Goal: Transaction & Acquisition: Book appointment/travel/reservation

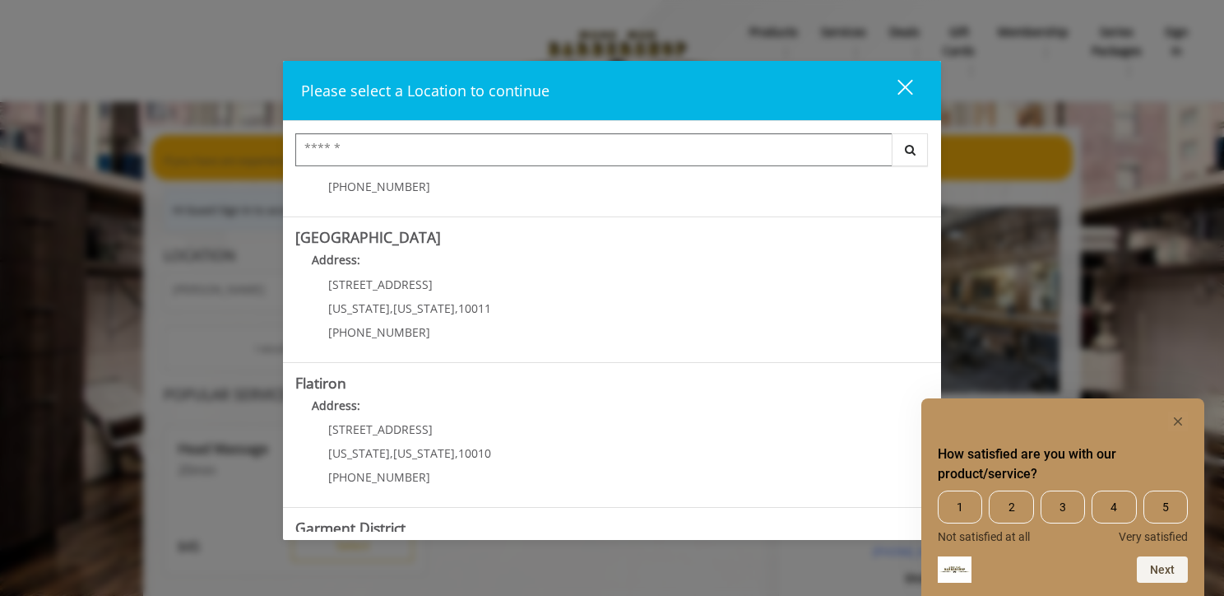
scroll to position [127, 0]
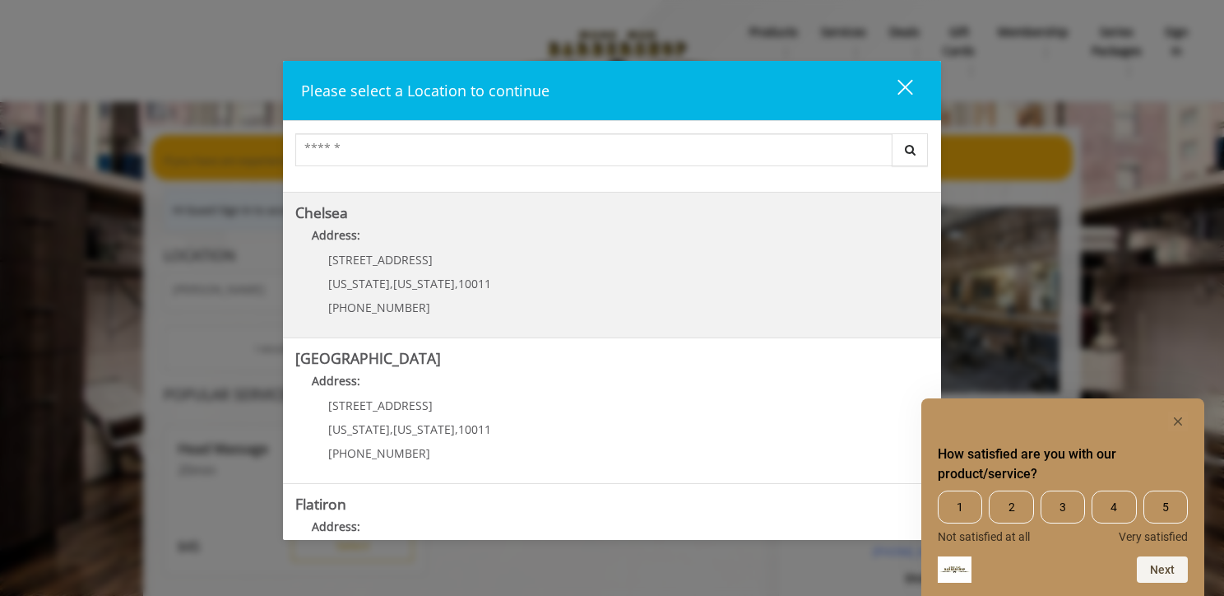
click at [396, 262] on span "[STREET_ADDRESS]" at bounding box center [380, 260] width 104 height 16
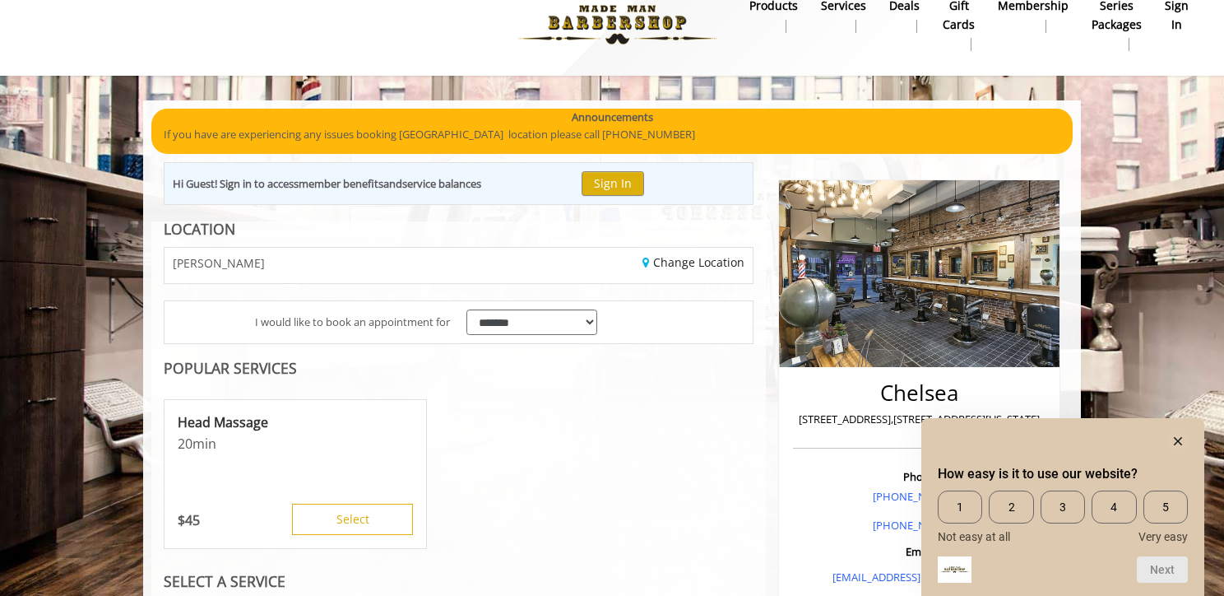
scroll to position [61, 0]
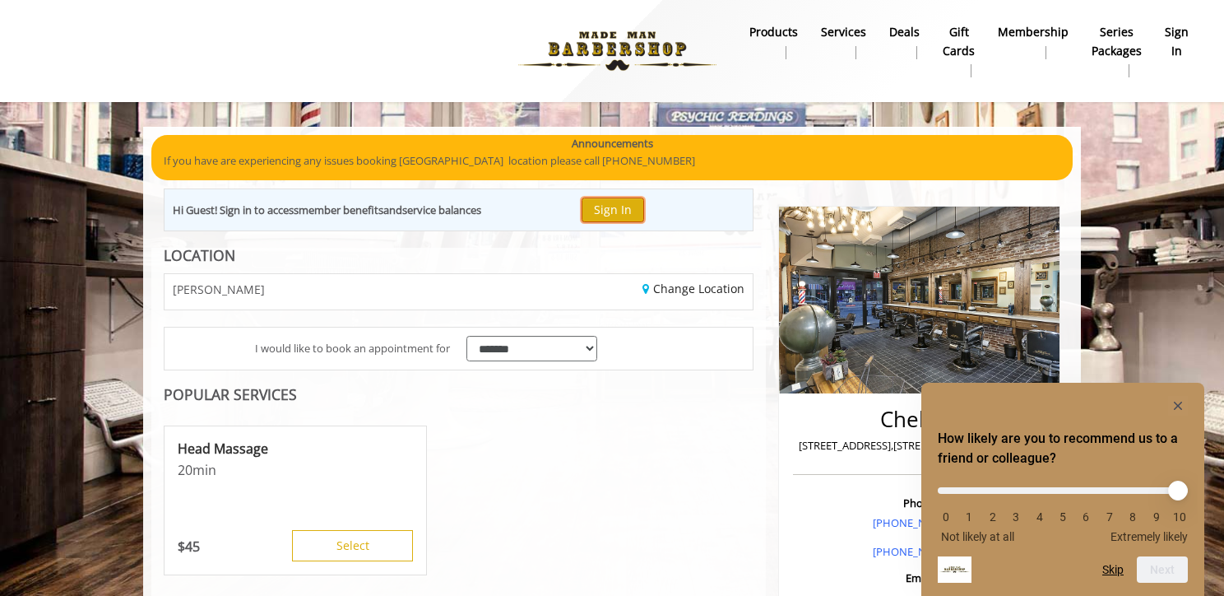
click at [615, 216] on button "Sign In" at bounding box center [613, 209] width 63 height 24
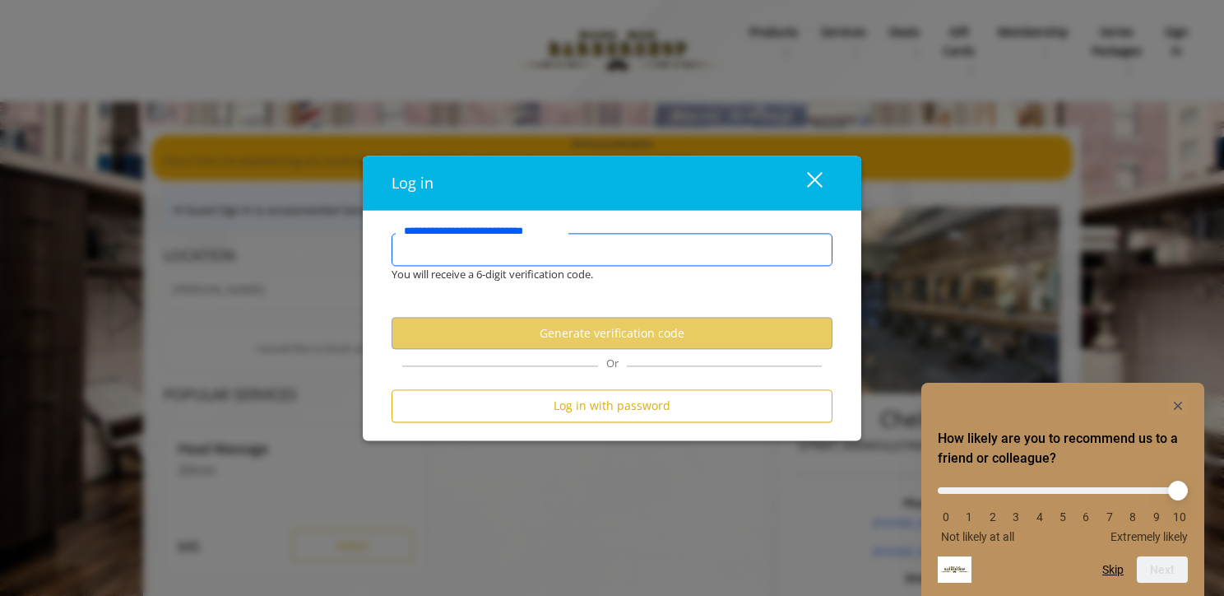
click at [578, 248] on input "**********" at bounding box center [612, 249] width 441 height 33
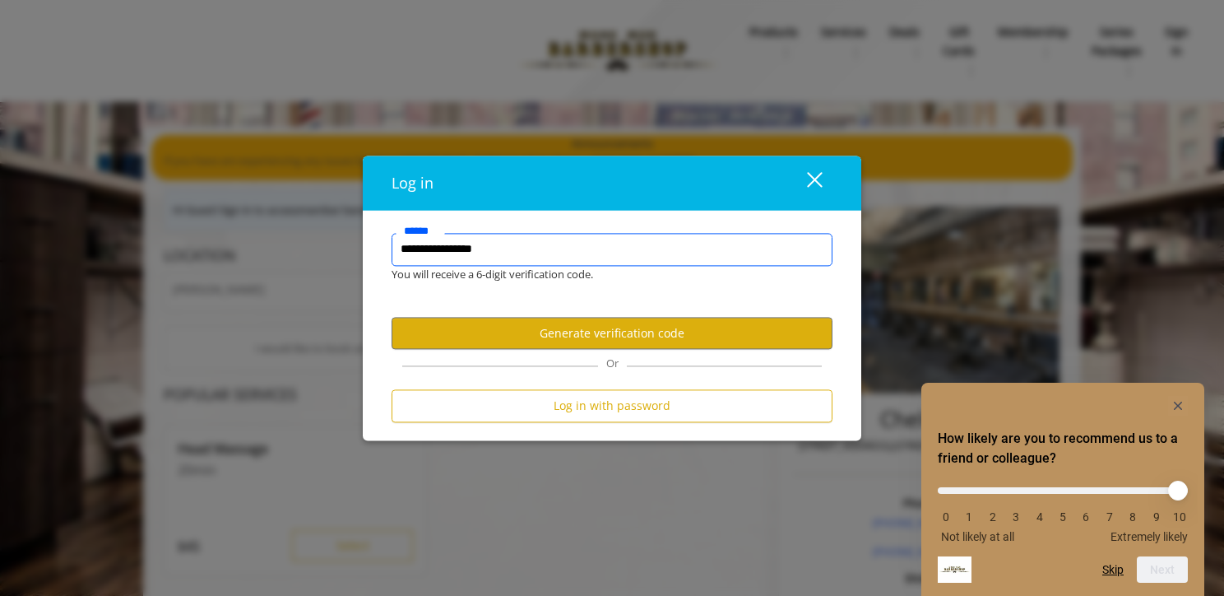
type input "**********"
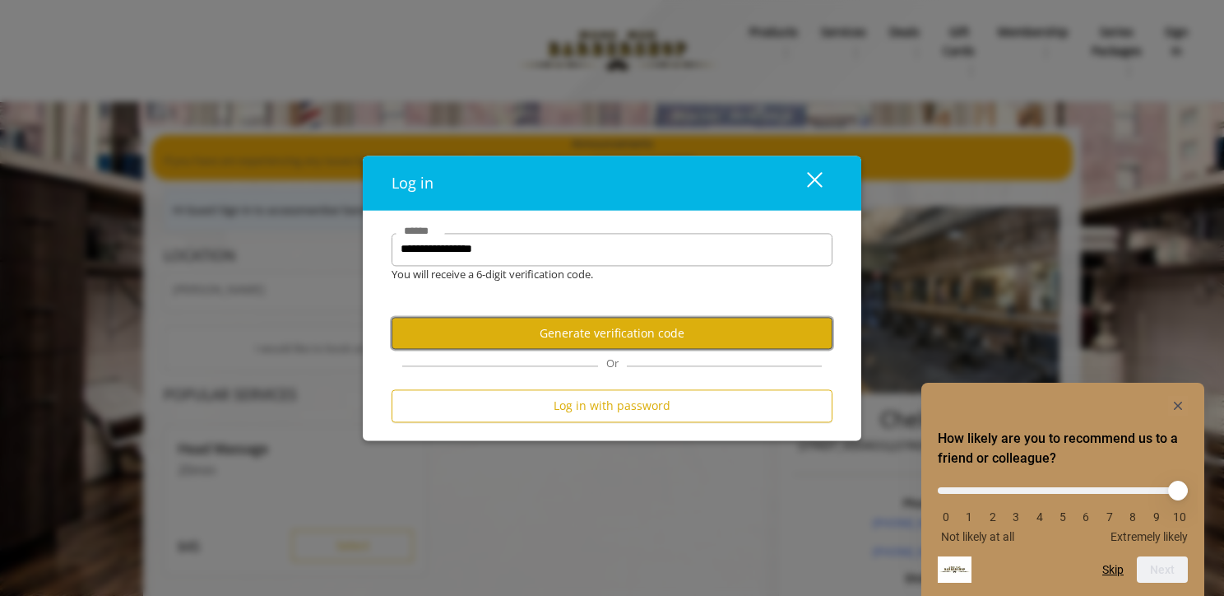
click at [591, 327] on button "Generate verification code" at bounding box center [612, 334] width 441 height 32
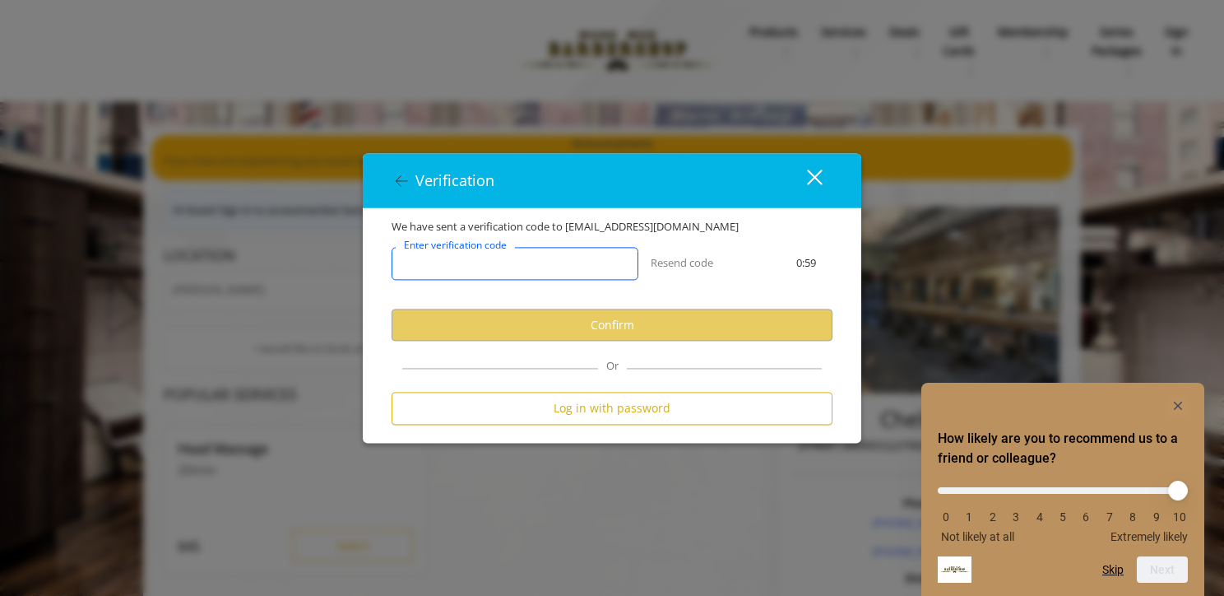
click at [524, 271] on input "Enter verification code" at bounding box center [515, 264] width 247 height 33
paste input "******"
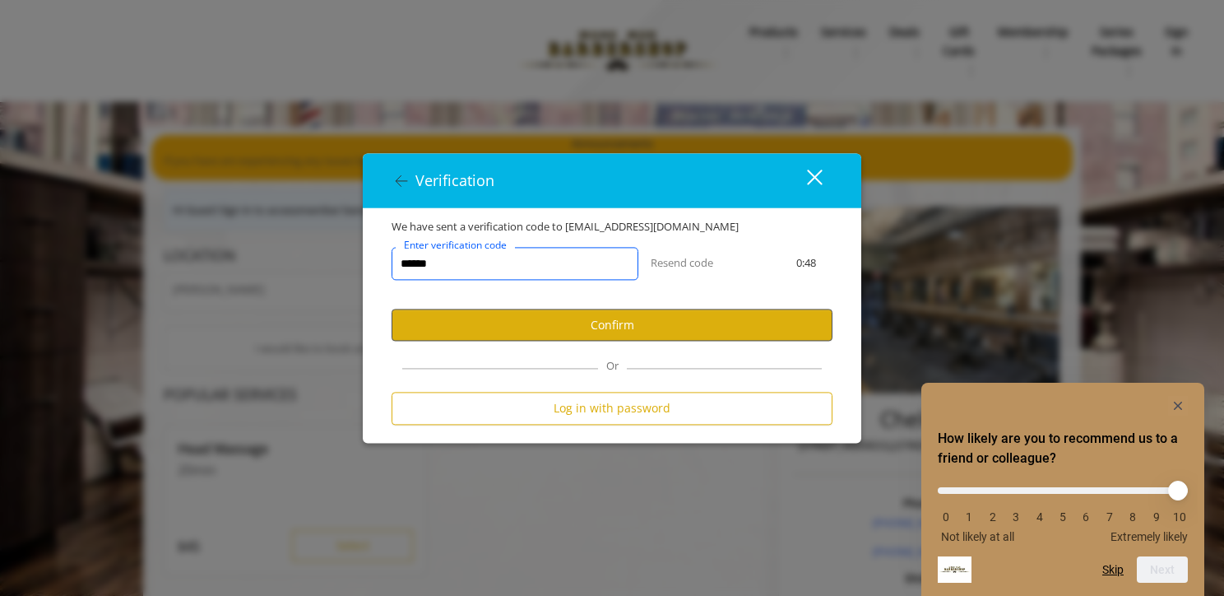
type input "******"
click at [650, 324] on button "Confirm" at bounding box center [612, 325] width 441 height 32
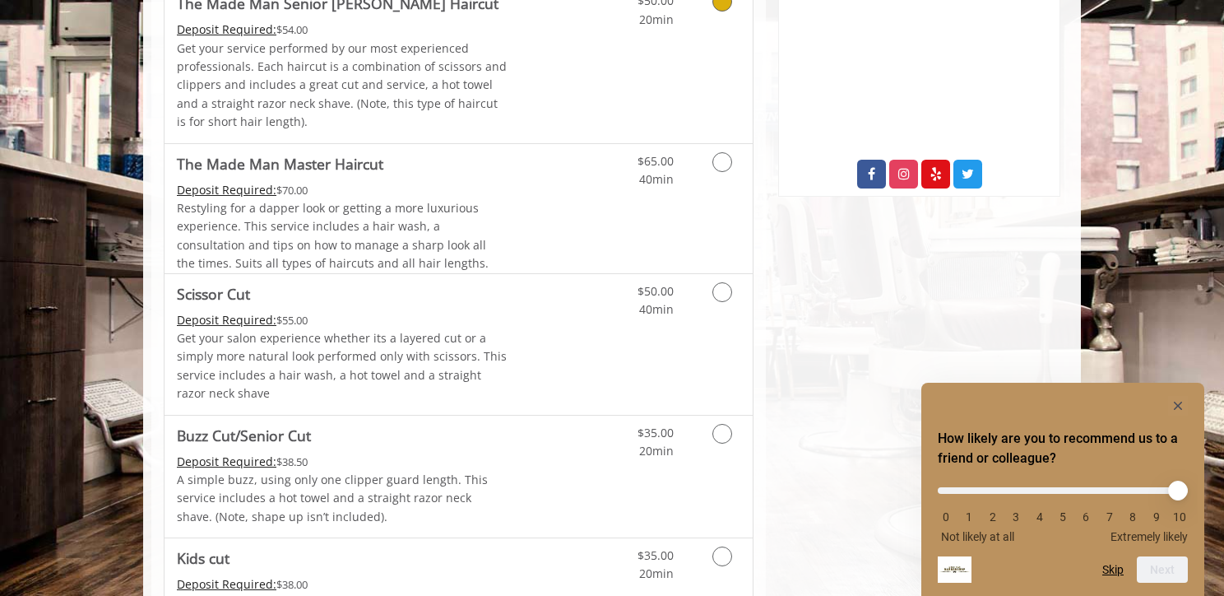
scroll to position [873, 0]
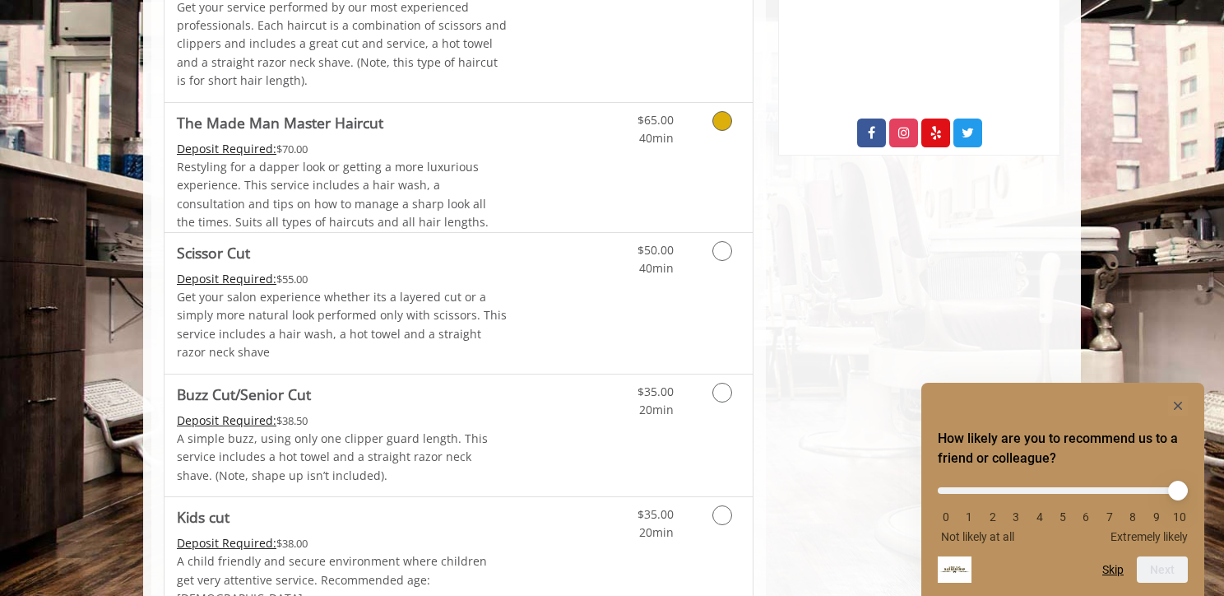
click at [726, 127] on icon "Grooming services" at bounding box center [722, 121] width 20 height 20
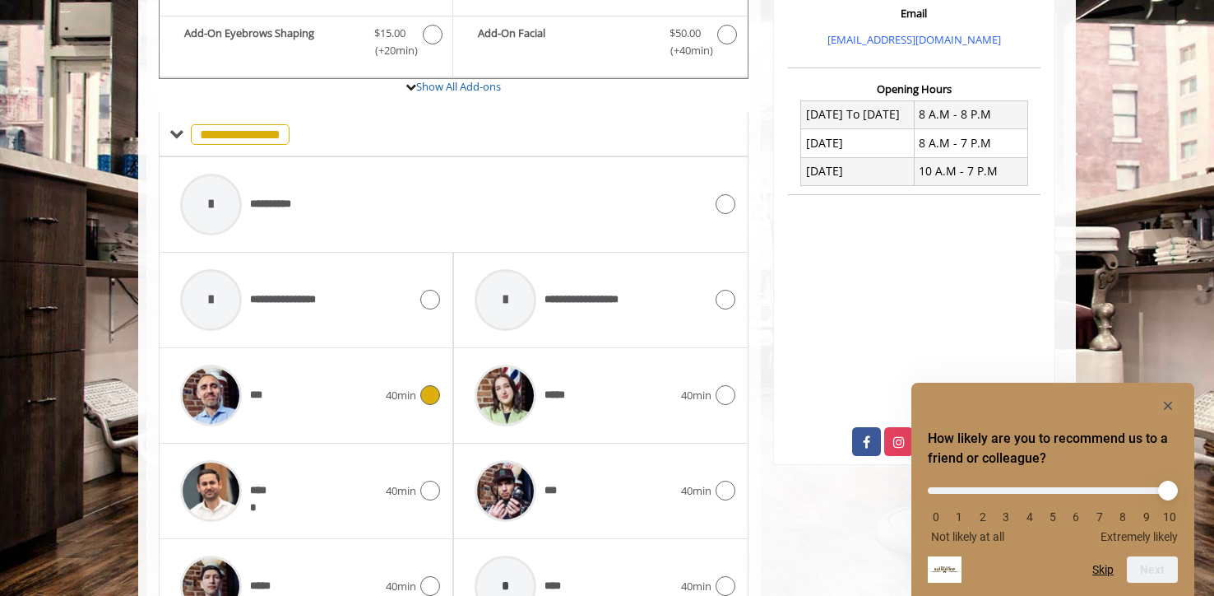
click at [431, 389] on icon at bounding box center [430, 395] width 20 height 20
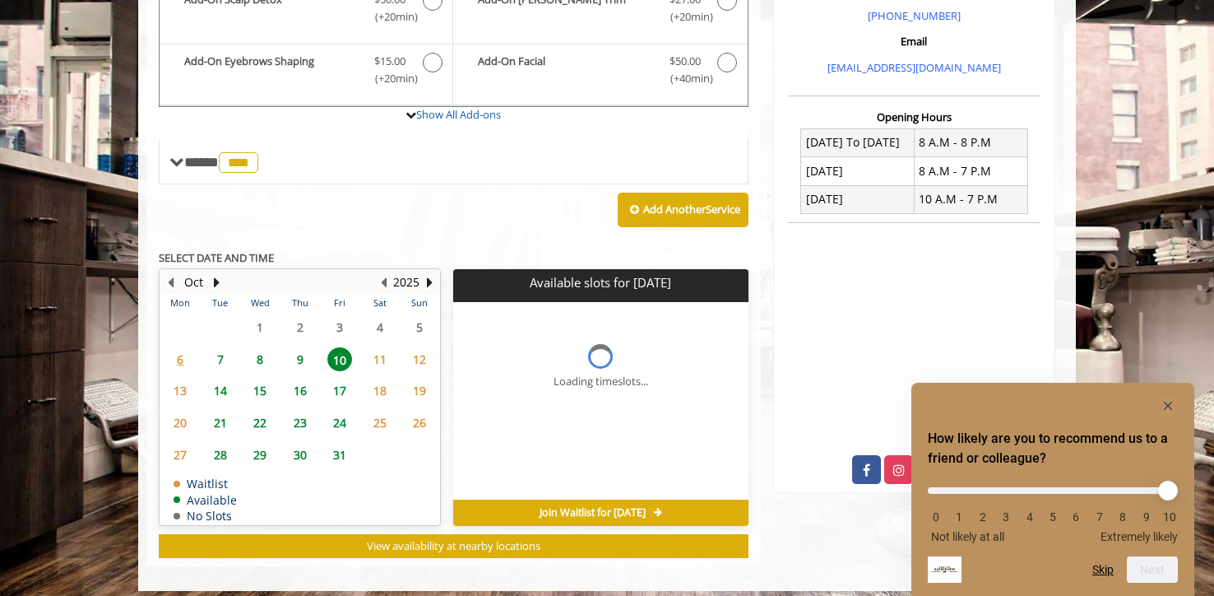
scroll to position [546, 0]
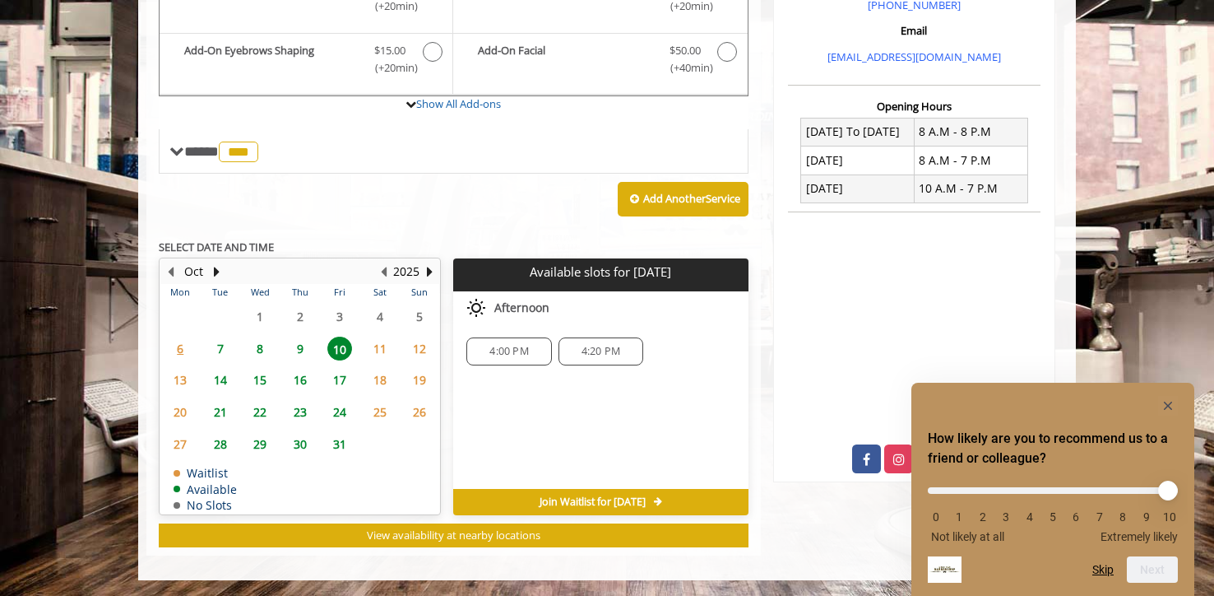
click at [301, 349] on span "9" at bounding box center [300, 348] width 25 height 24
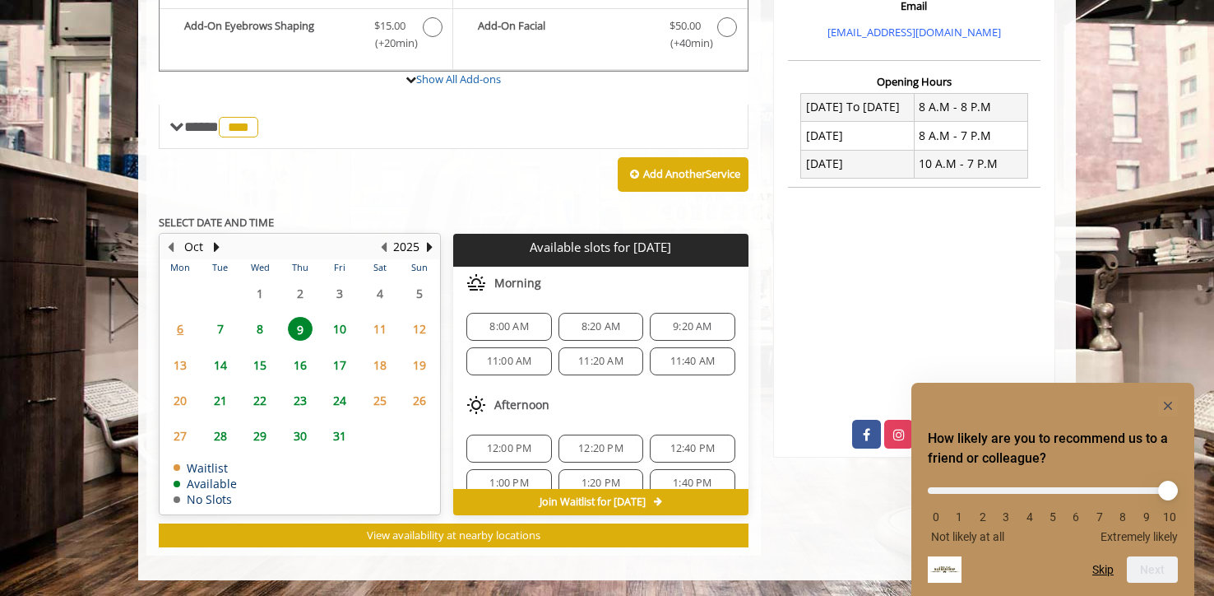
click at [341, 329] on span "10" at bounding box center [339, 329] width 25 height 24
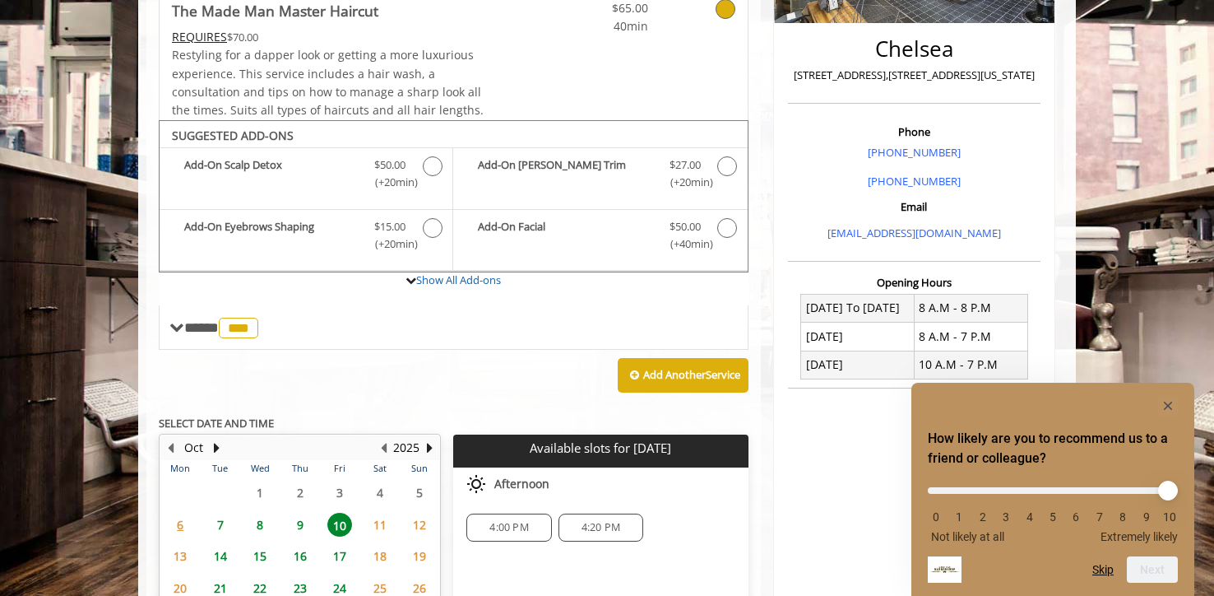
scroll to position [546, 0]
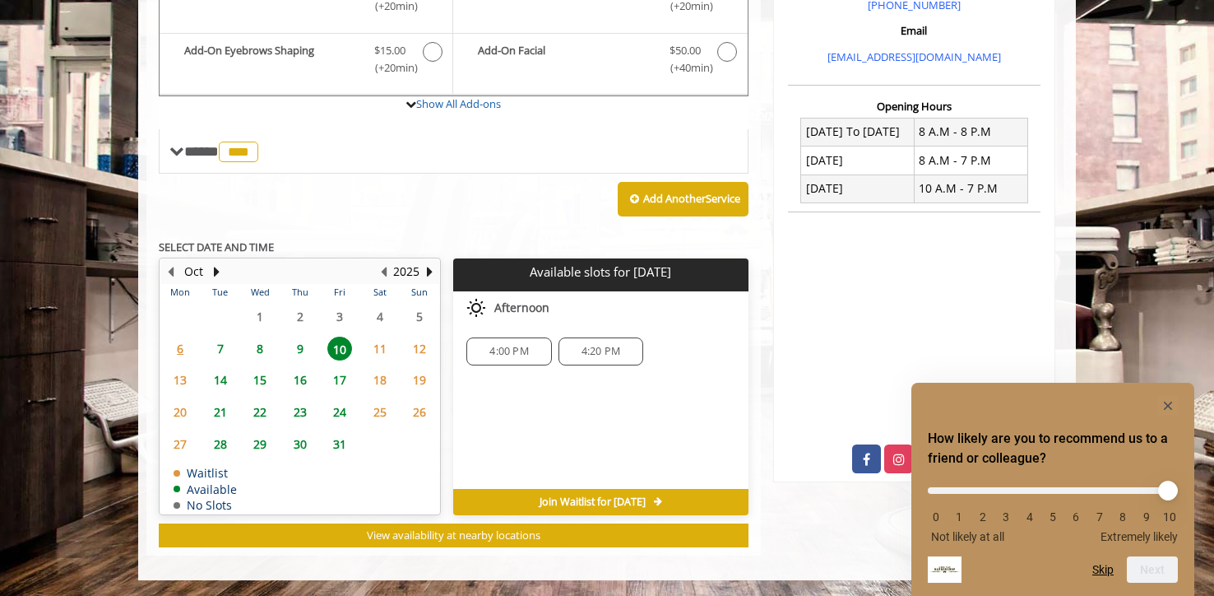
click at [217, 378] on span "14" at bounding box center [220, 380] width 25 height 24
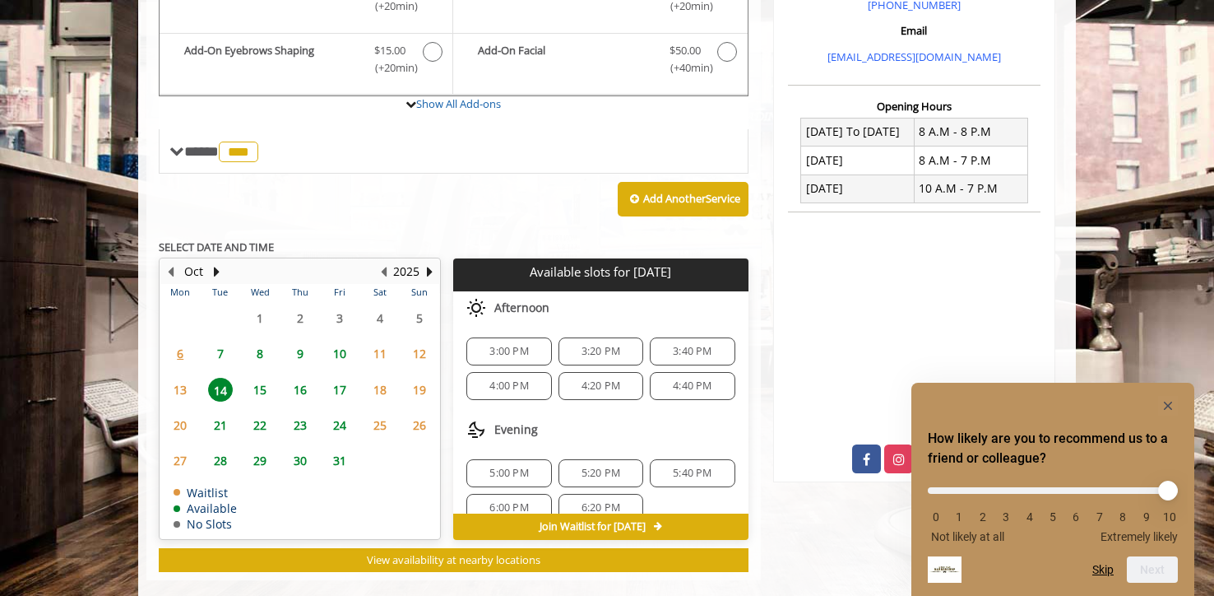
scroll to position [571, 0]
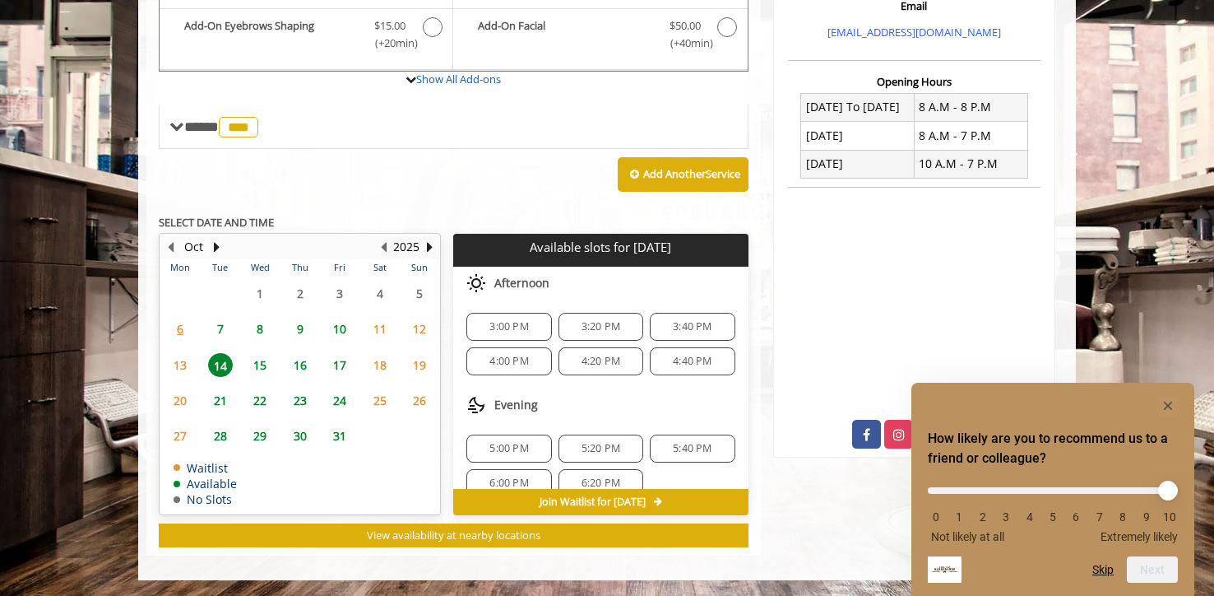
click at [183, 370] on span "13" at bounding box center [180, 365] width 25 height 24
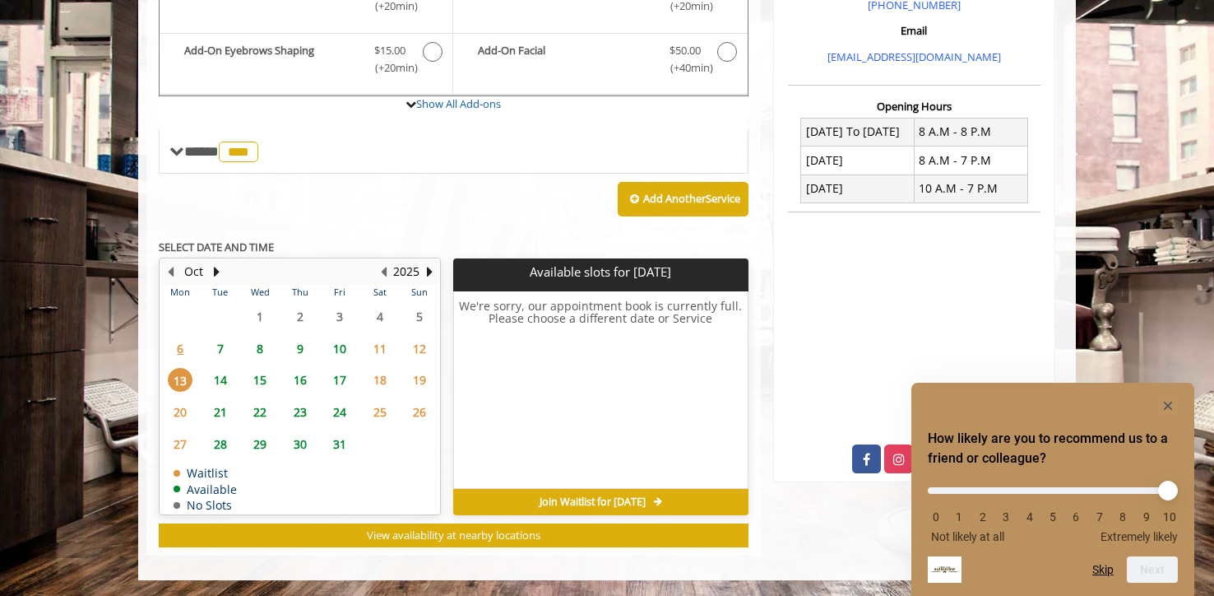
click at [222, 378] on span "14" at bounding box center [220, 380] width 25 height 24
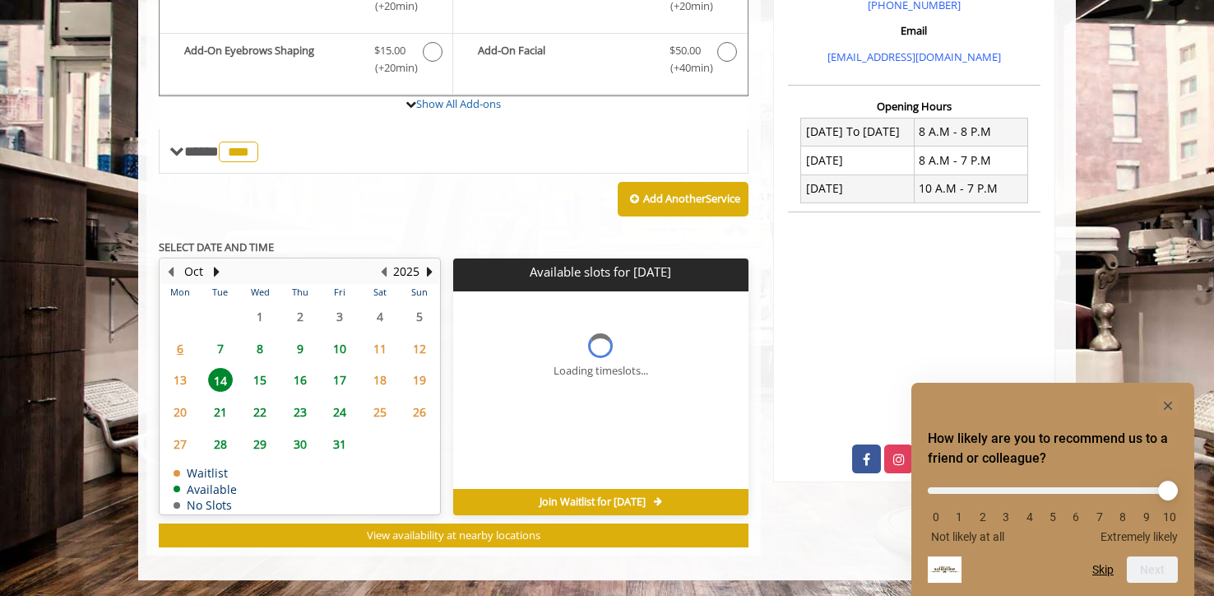
scroll to position [571, 0]
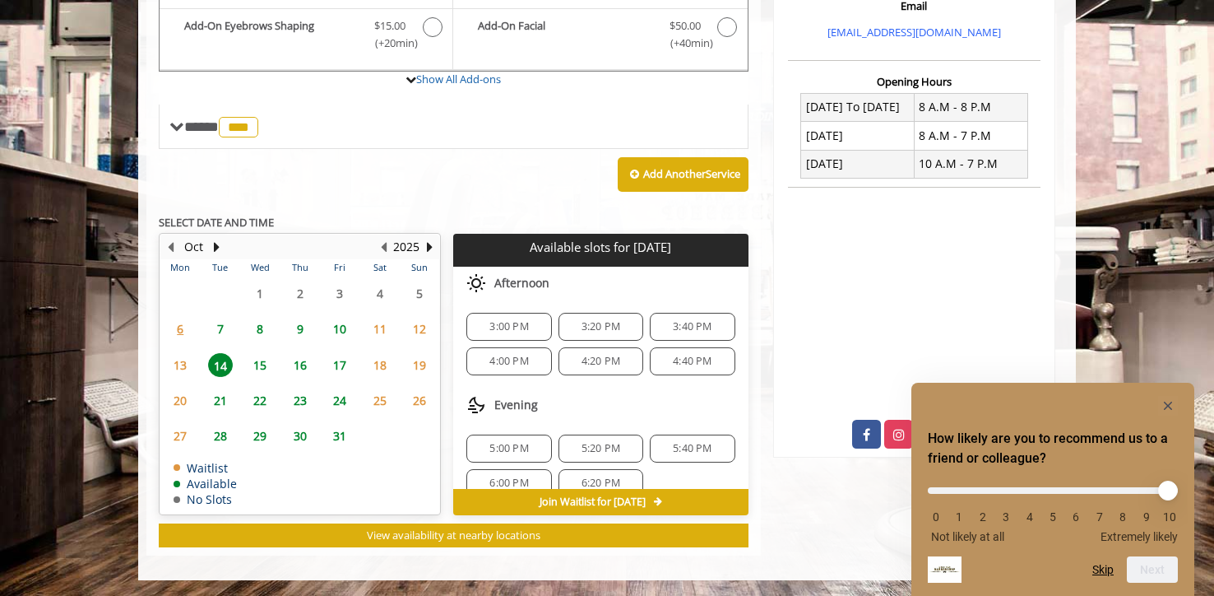
click at [300, 328] on span "9" at bounding box center [300, 329] width 25 height 24
click at [675, 333] on div "9:20 AM" at bounding box center [692, 327] width 85 height 28
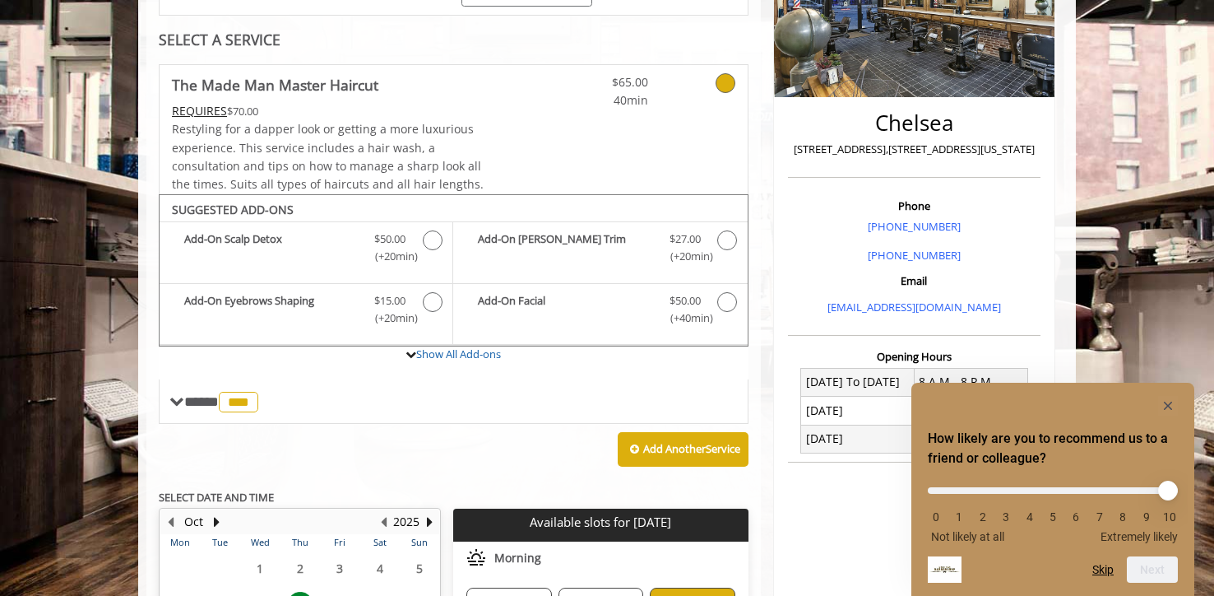
scroll to position [266, 0]
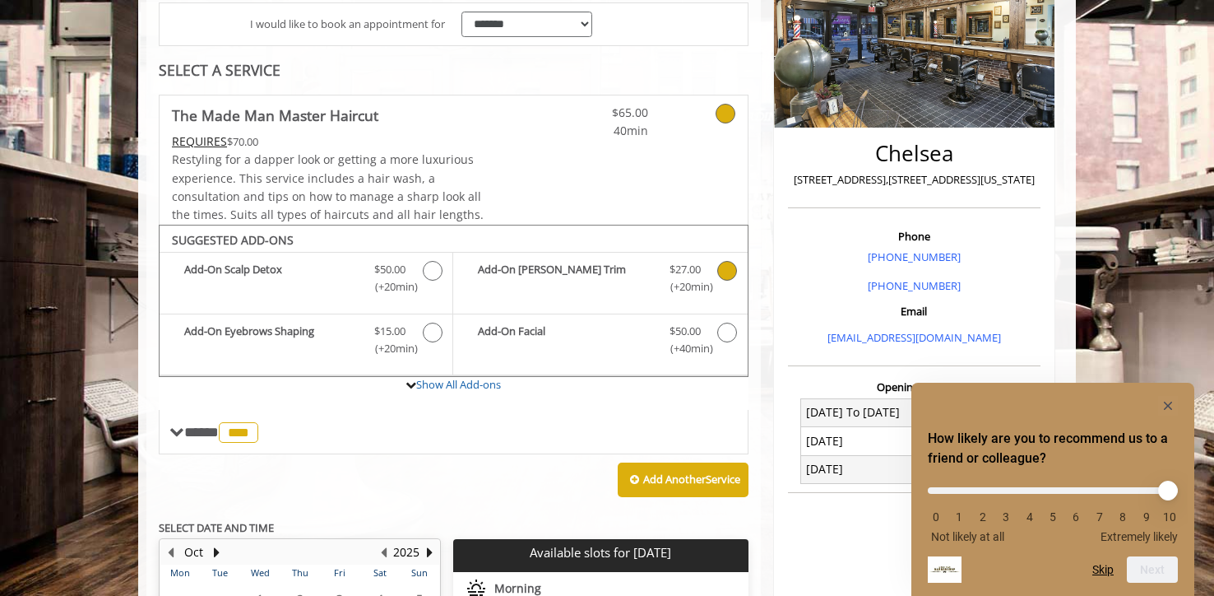
click at [726, 274] on icon "The Made Man Master Haircut Add-onS" at bounding box center [727, 271] width 20 height 20
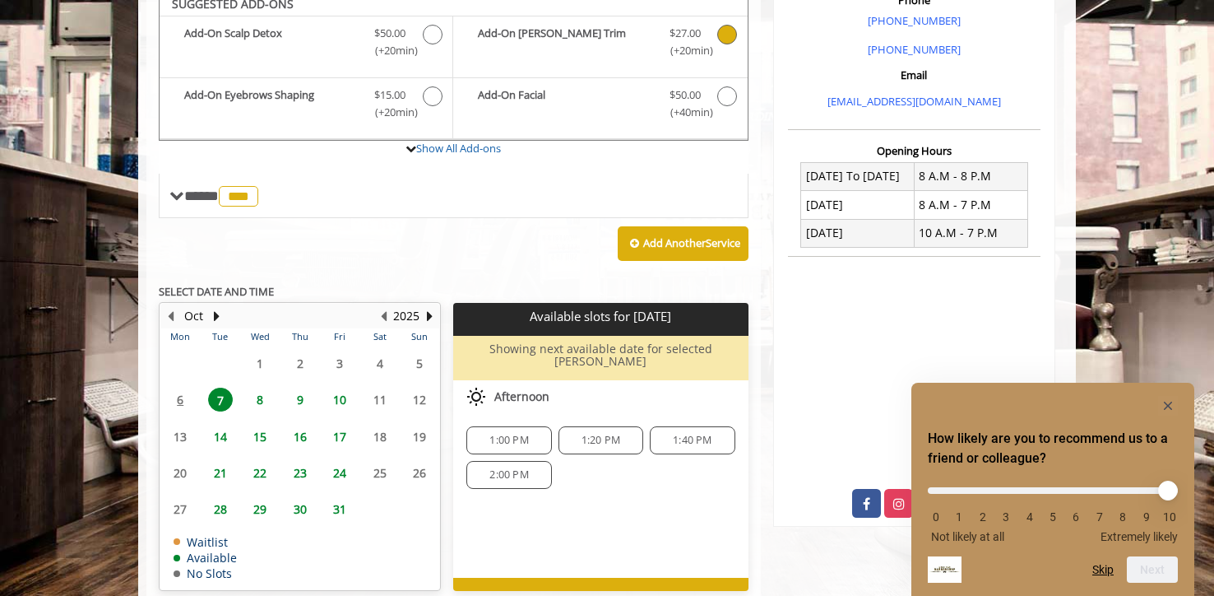
scroll to position [491, 0]
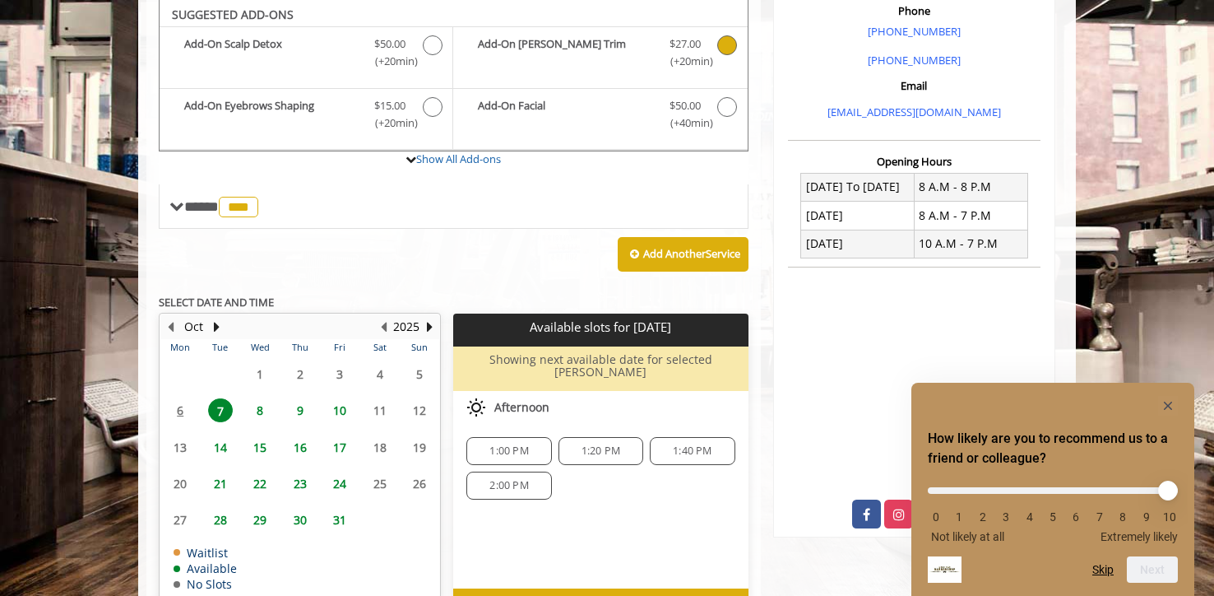
click at [301, 409] on span "9" at bounding box center [300, 410] width 25 height 24
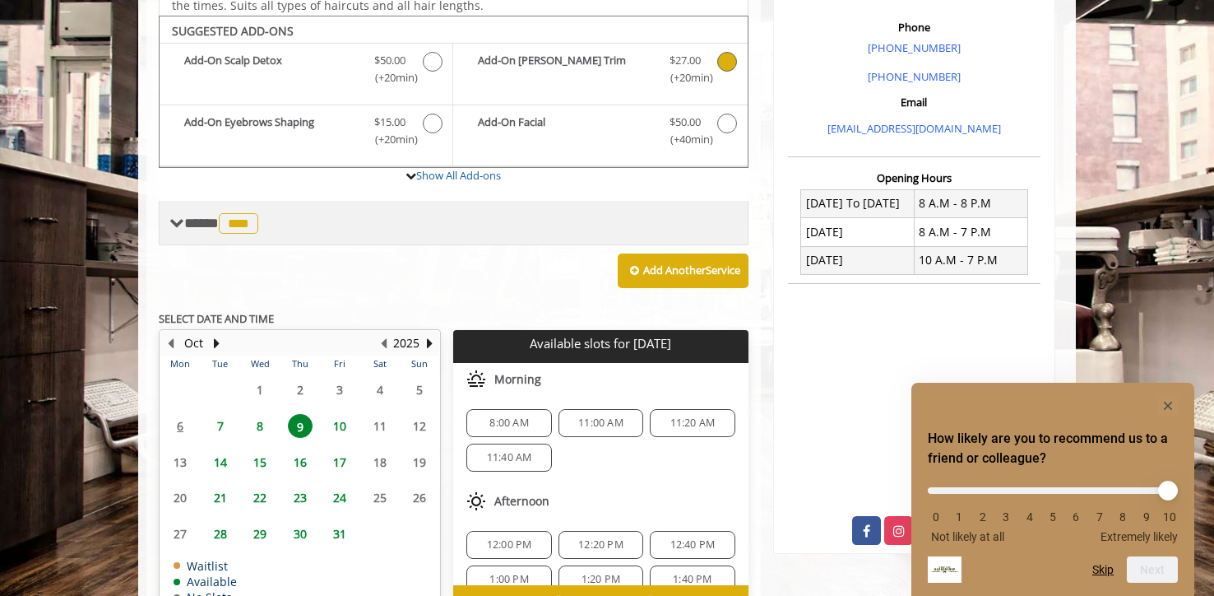
scroll to position [452, 0]
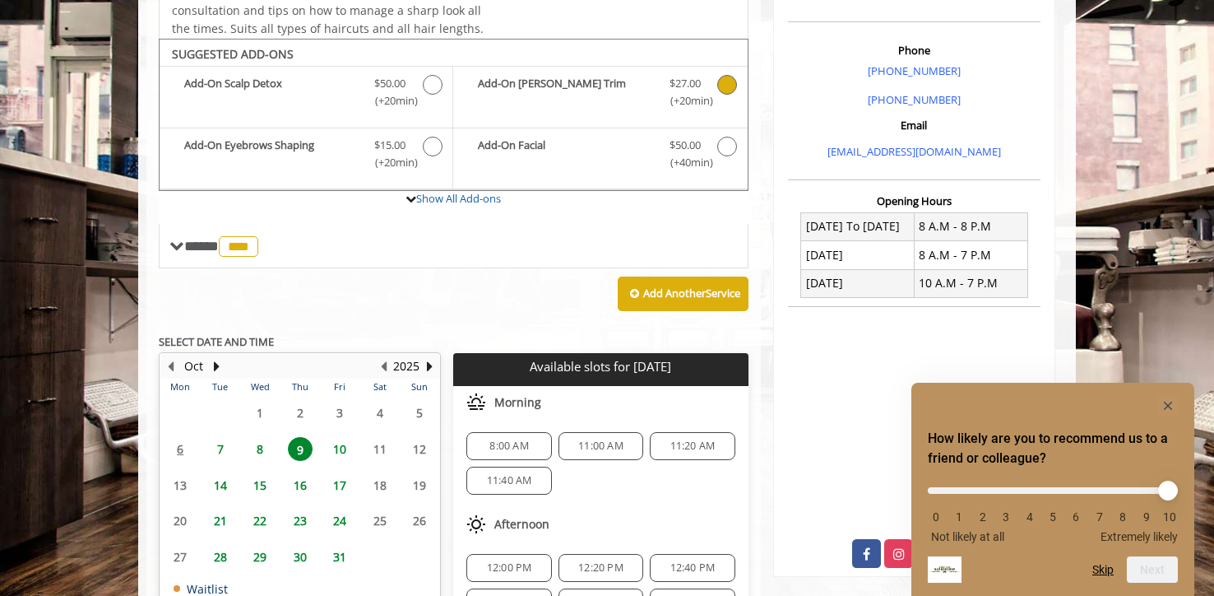
click at [727, 81] on icon "The Made Man Master Haircut Add-onS" at bounding box center [727, 85] width 20 height 20
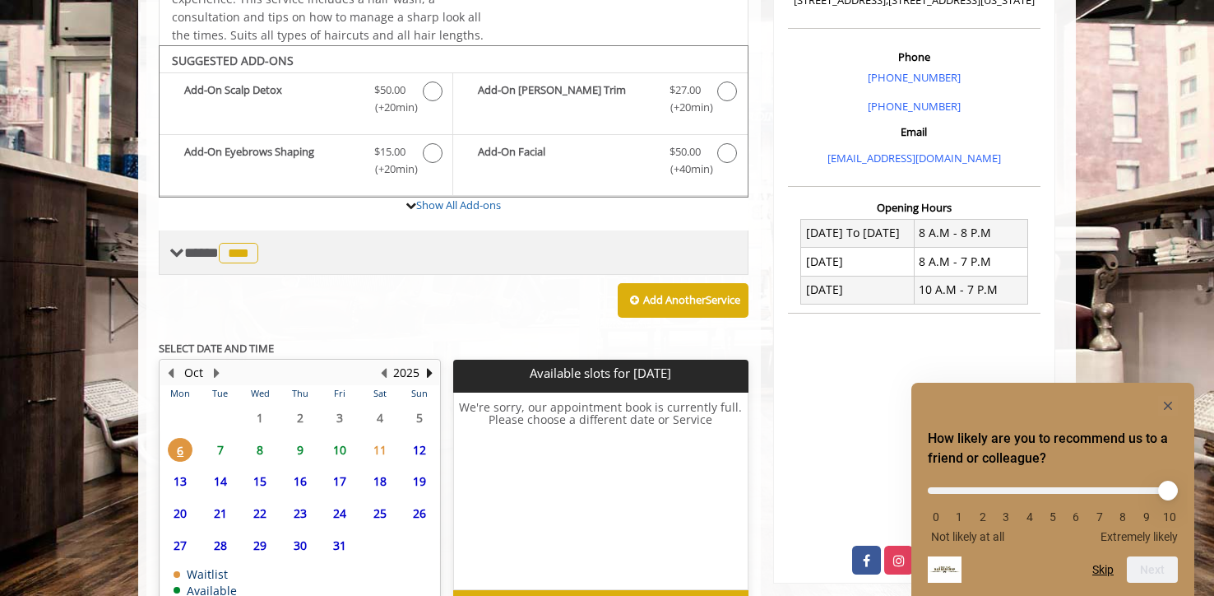
scroll to position [540, 0]
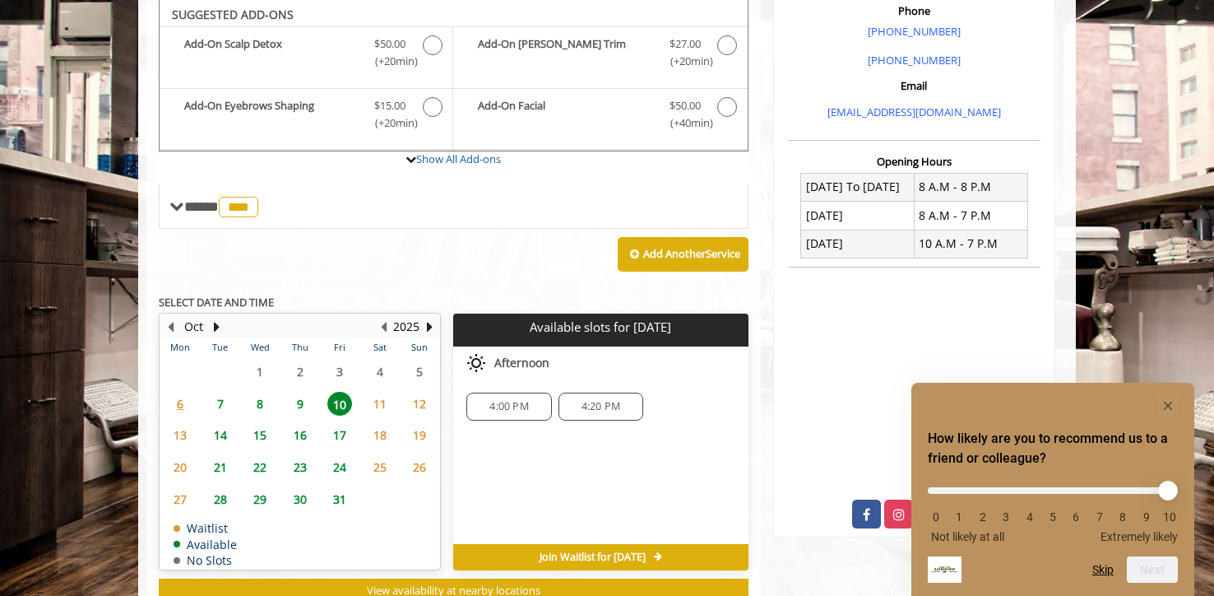
click at [296, 401] on span "9" at bounding box center [300, 404] width 25 height 24
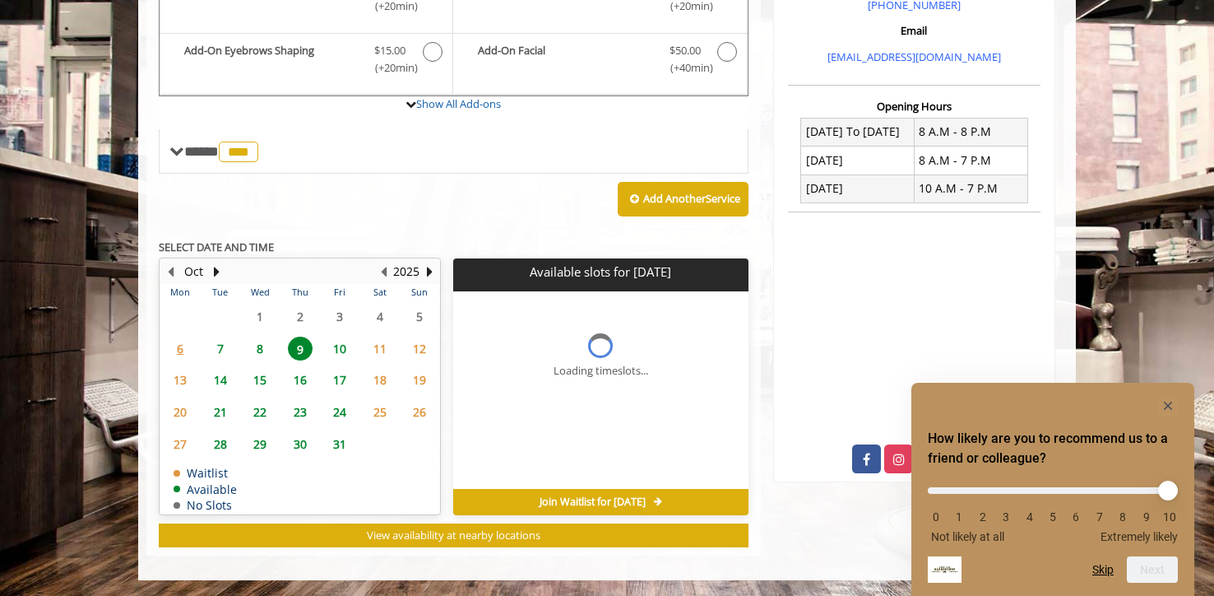
scroll to position [571, 0]
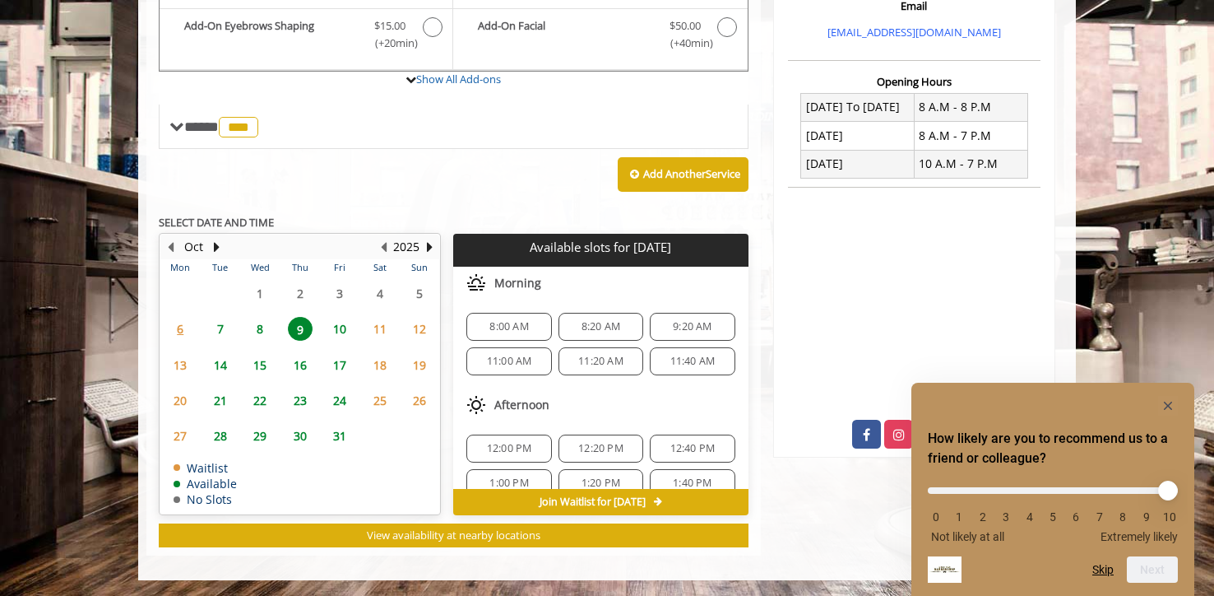
click at [679, 328] on span "9:20 AM" at bounding box center [692, 326] width 39 height 13
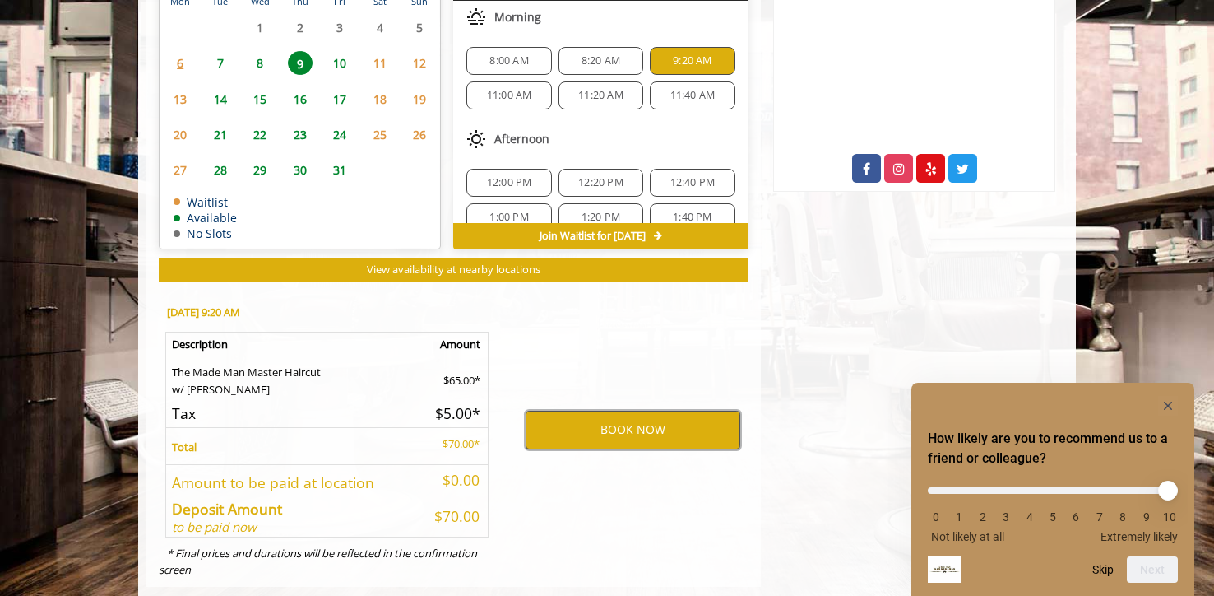
scroll to position [868, 0]
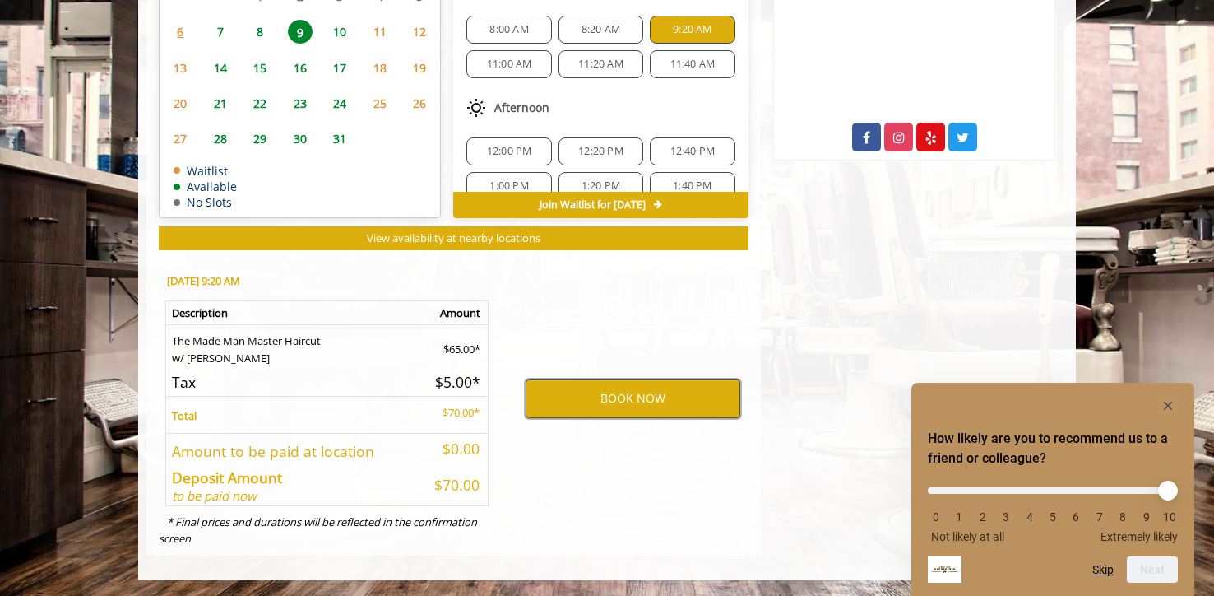
click at [606, 399] on button "BOOK NOW" at bounding box center [633, 398] width 215 height 38
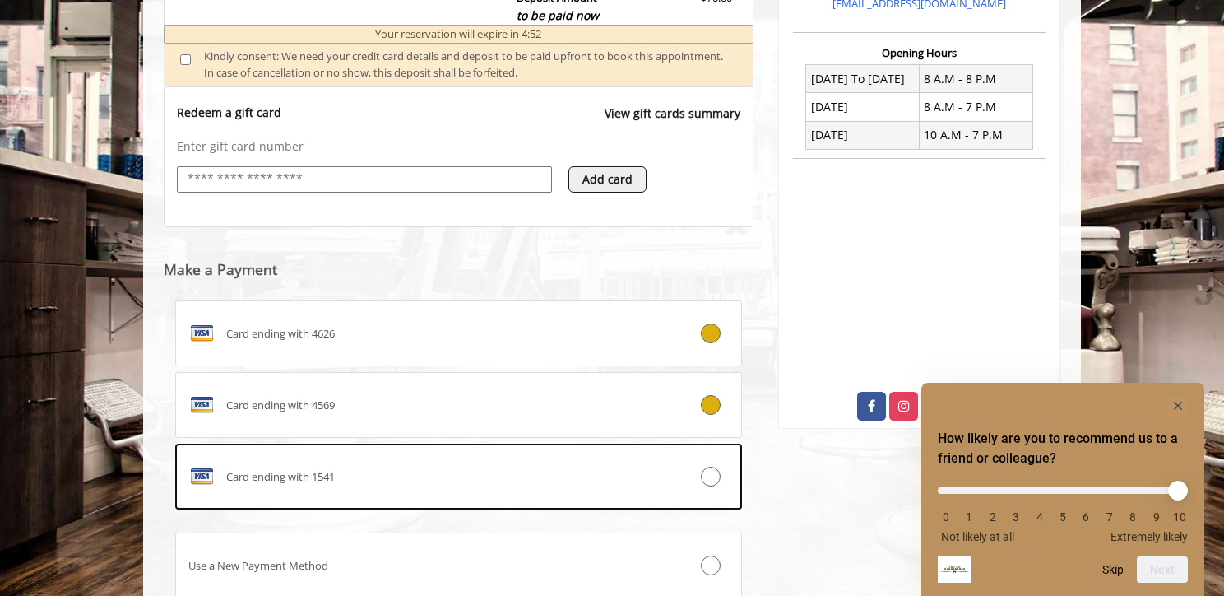
scroll to position [619, 0]
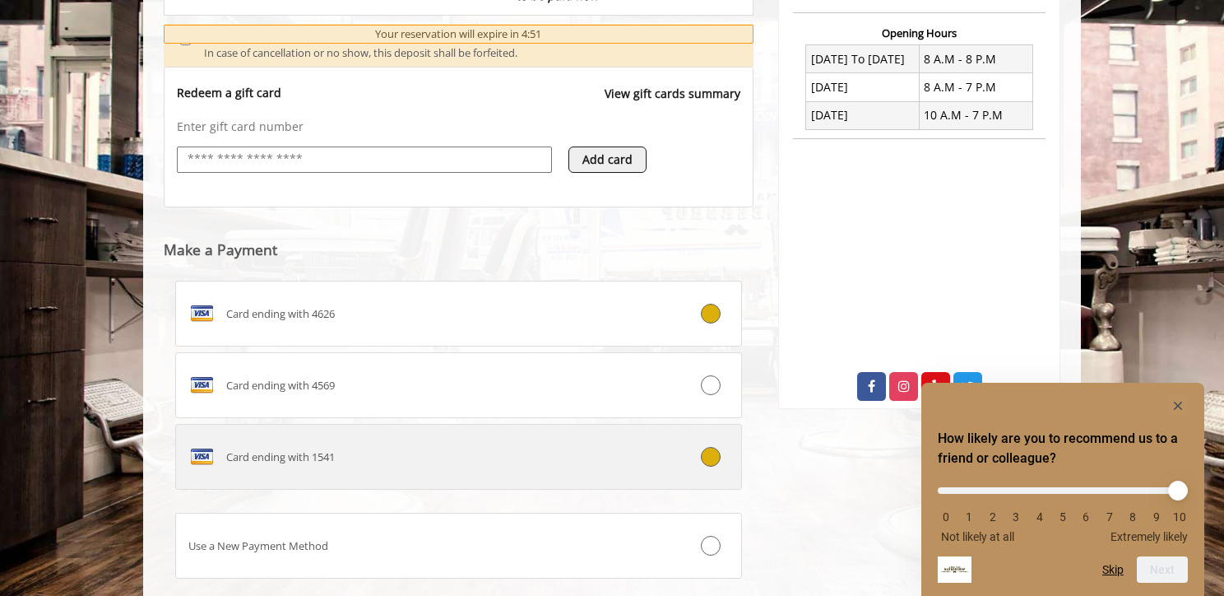
click at [709, 449] on icon at bounding box center [711, 457] width 20 height 20
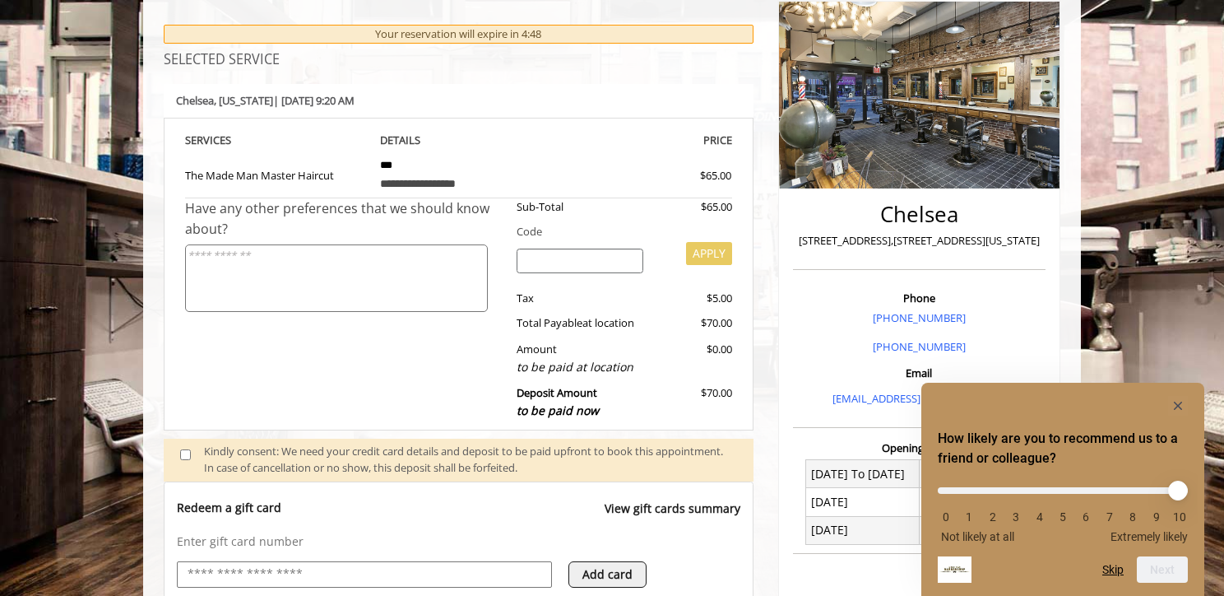
scroll to position [206, 0]
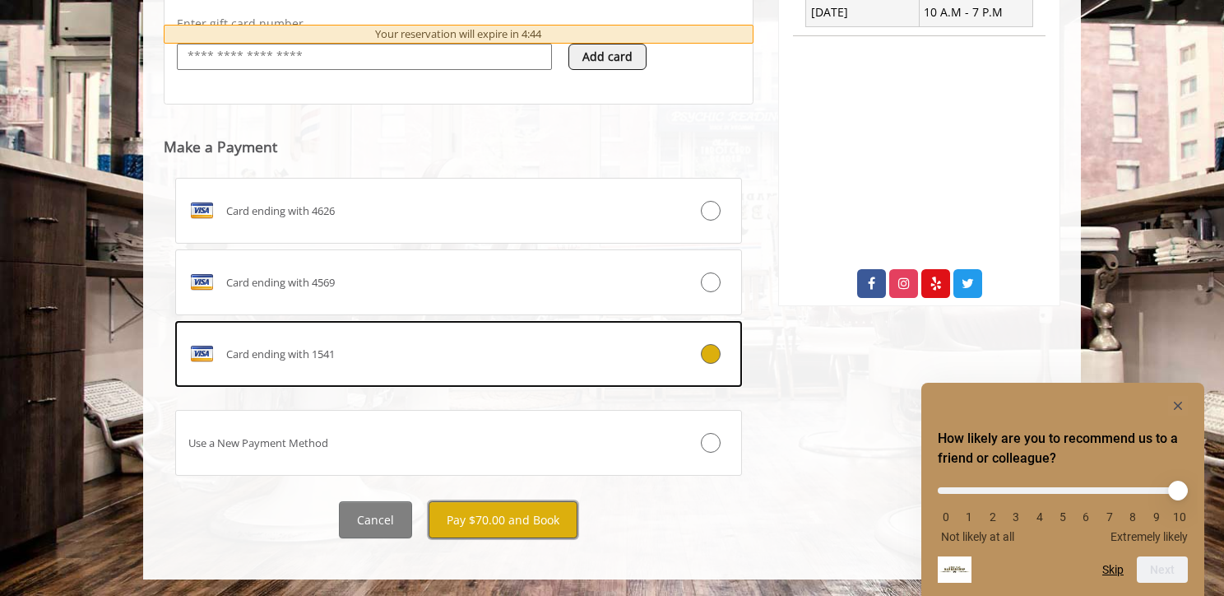
click at [506, 518] on button "Pay $70.00 and Book" at bounding box center [503, 519] width 149 height 37
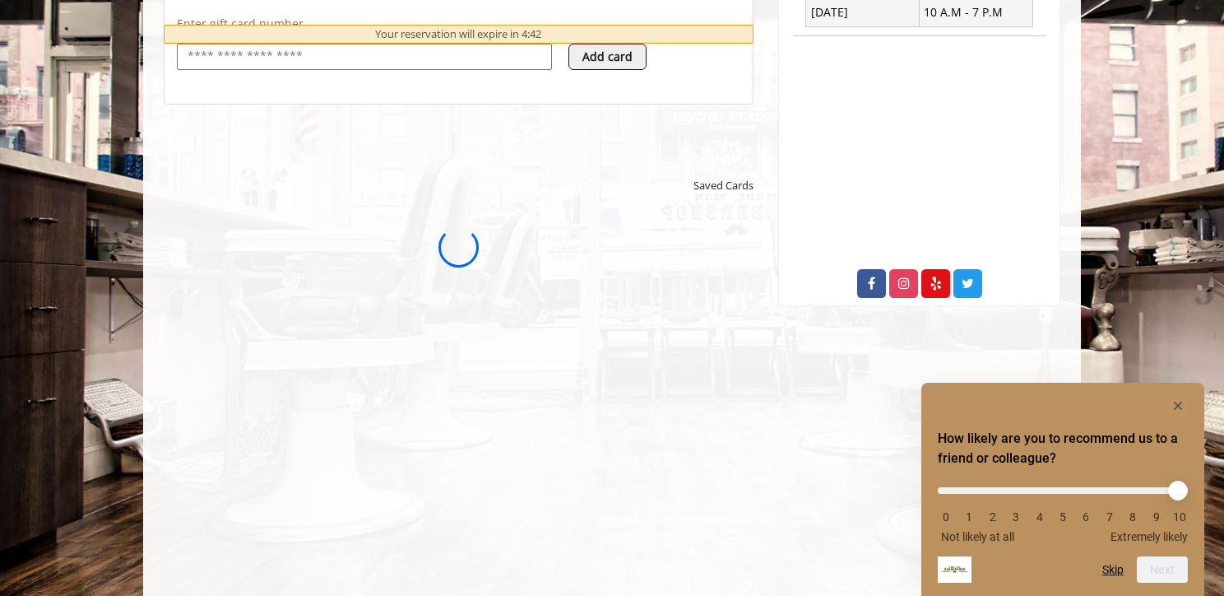
scroll to position [0, 0]
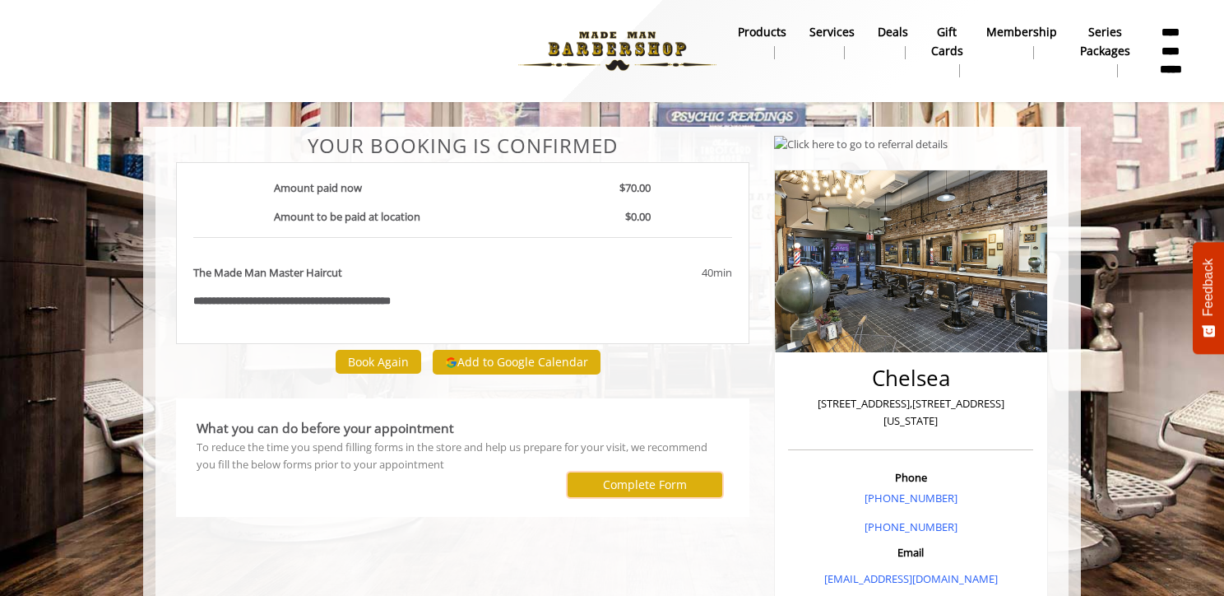
click at [632, 484] on label "Complete Form" at bounding box center [645, 484] width 84 height 13
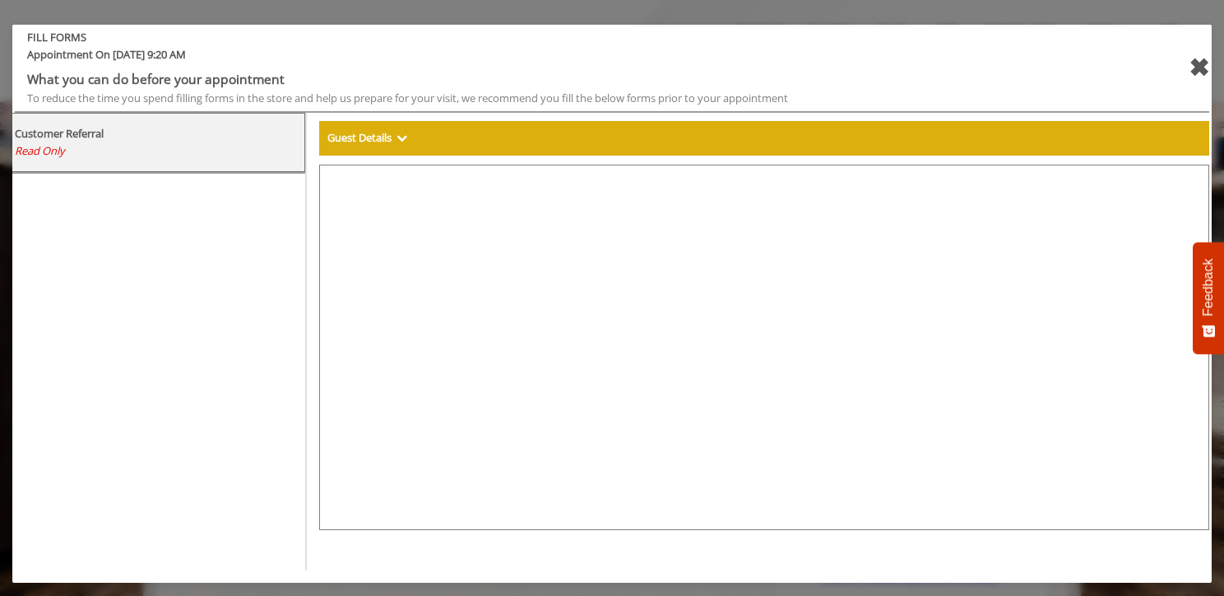
select select "***"
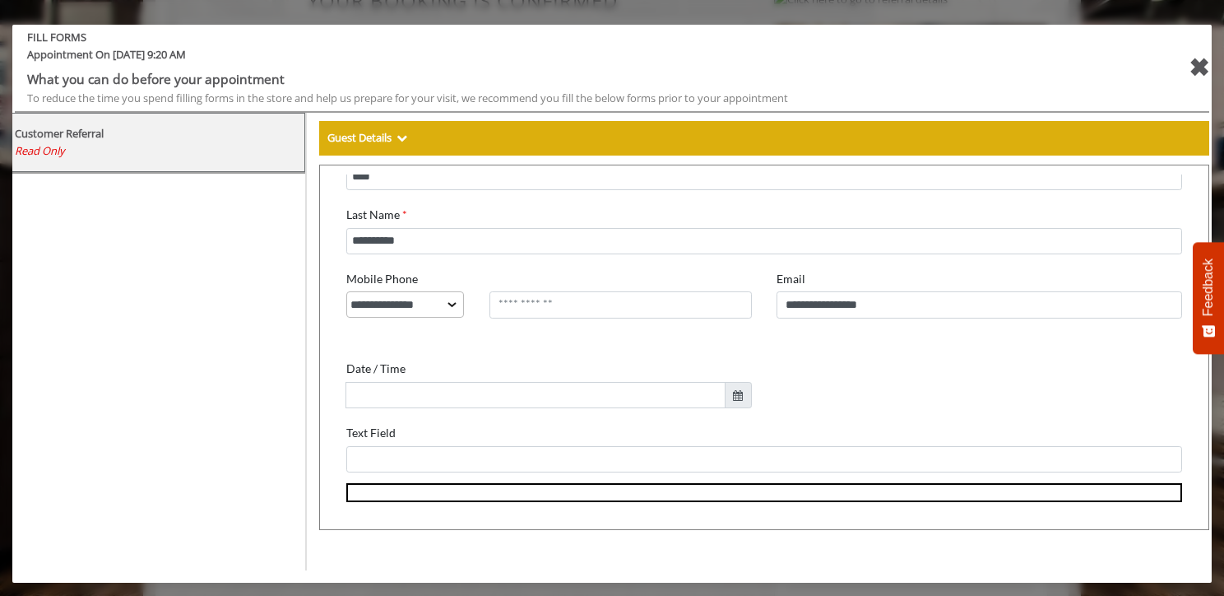
scroll to position [153, 0]
